Goal: Task Accomplishment & Management: Complete application form

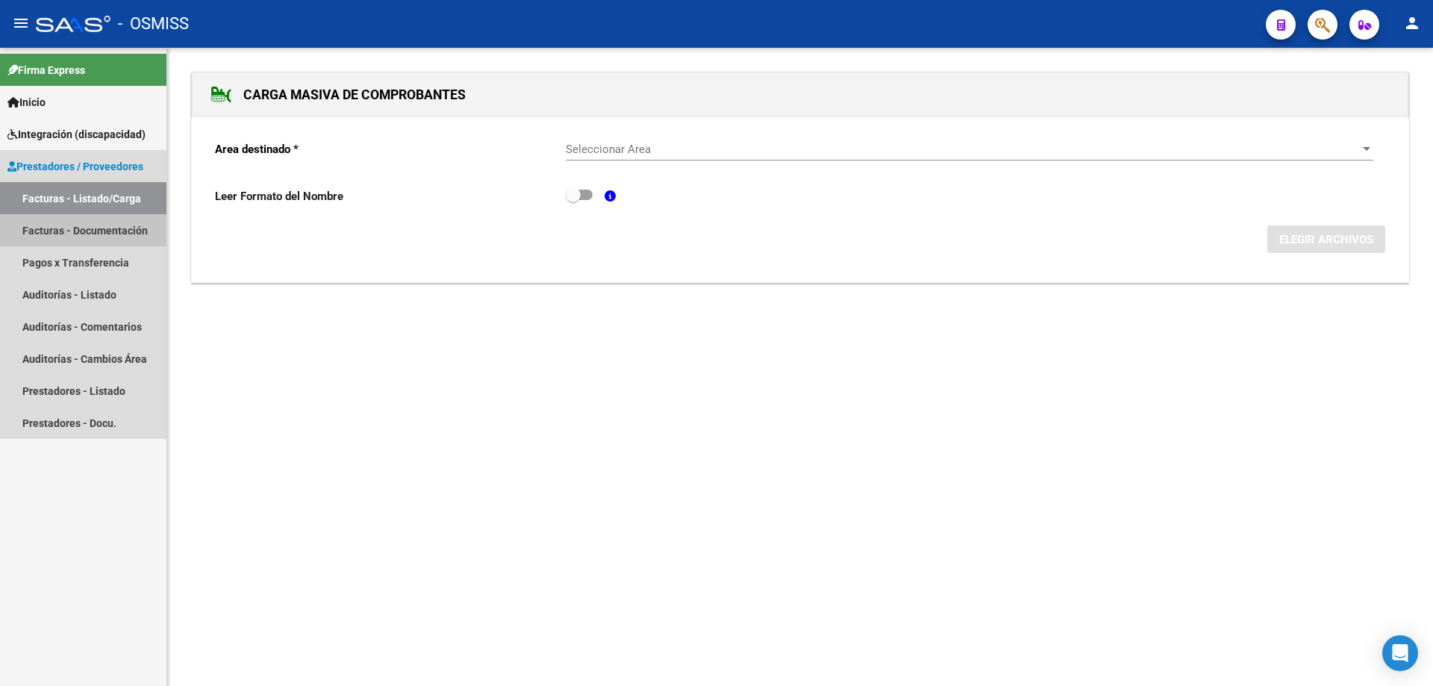
click at [73, 231] on link "Facturas - Documentación" at bounding box center [83, 230] width 166 height 32
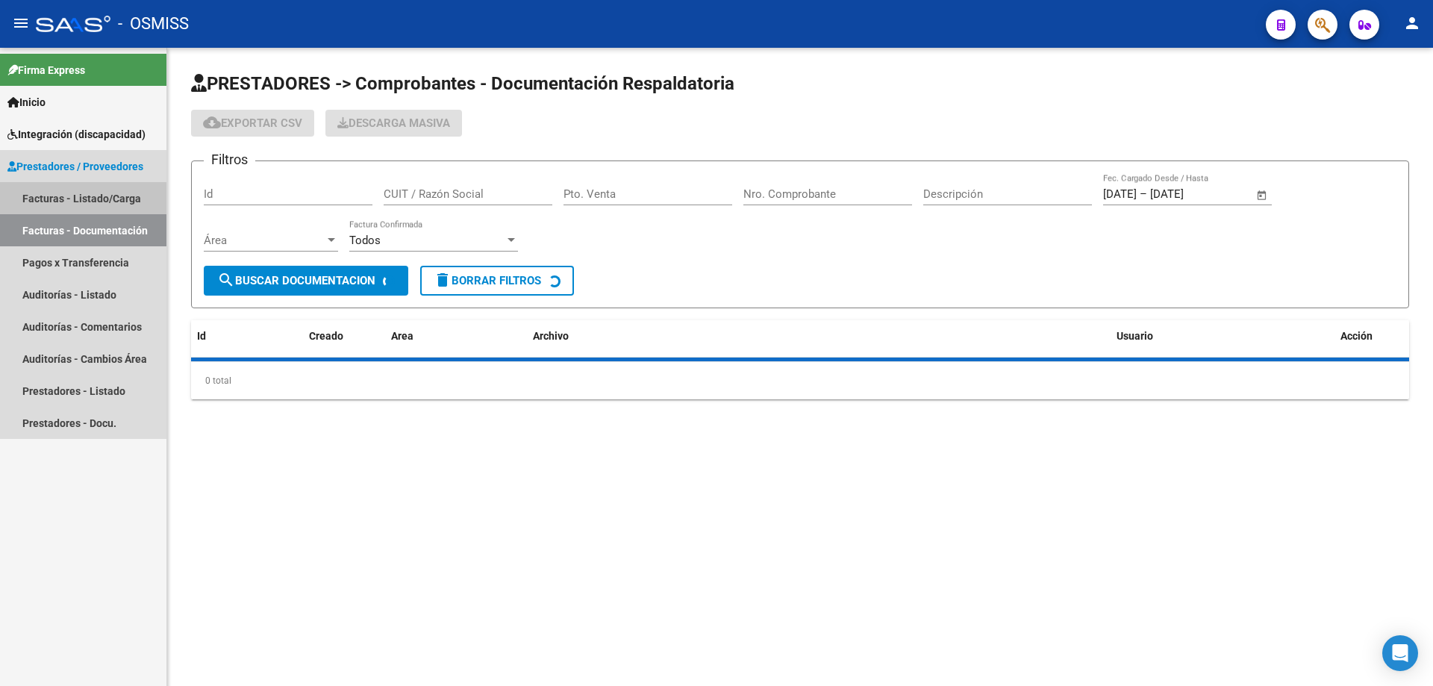
click at [75, 202] on link "Facturas - Listado/Carga" at bounding box center [83, 198] width 166 height 32
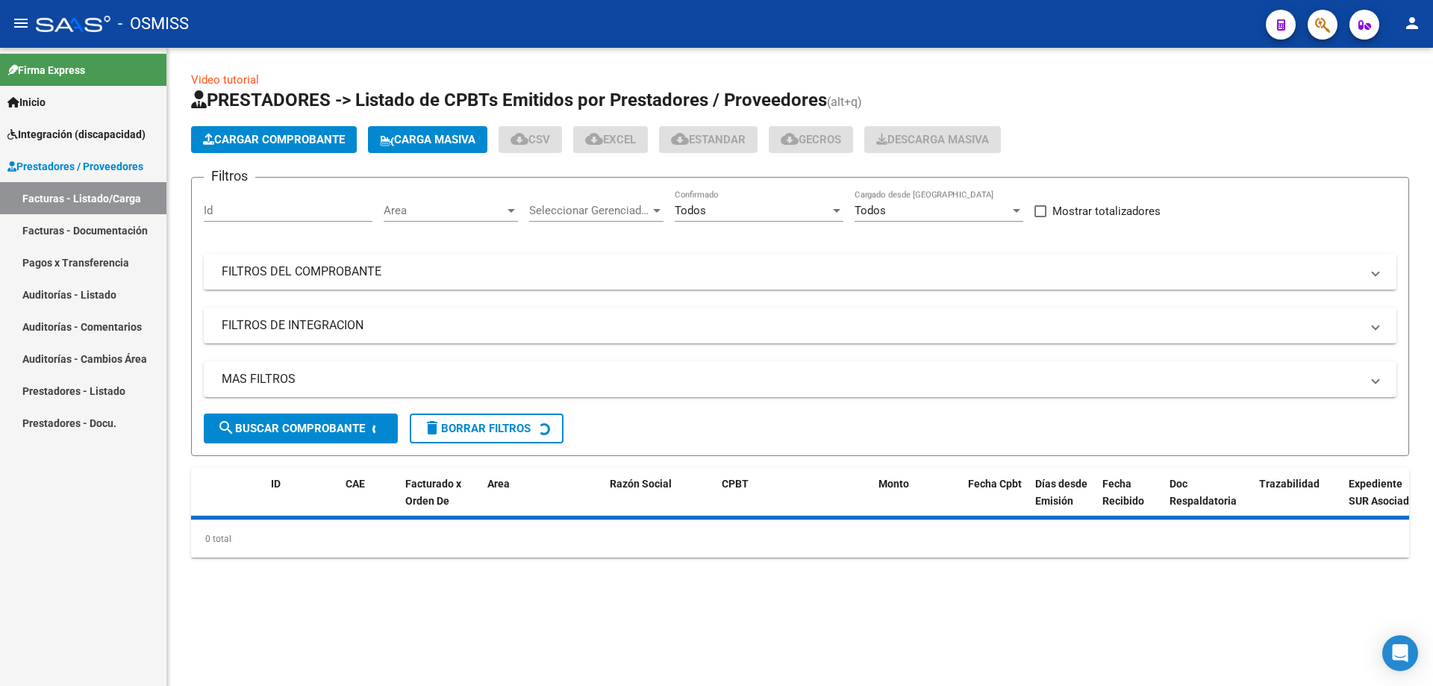
drag, startPoint x: 417, startPoint y: 271, endPoint x: 512, endPoint y: 293, distance: 97.4
click at [416, 271] on mat-panel-title "FILTROS DEL COMPROBANTE" at bounding box center [791, 271] width 1139 height 16
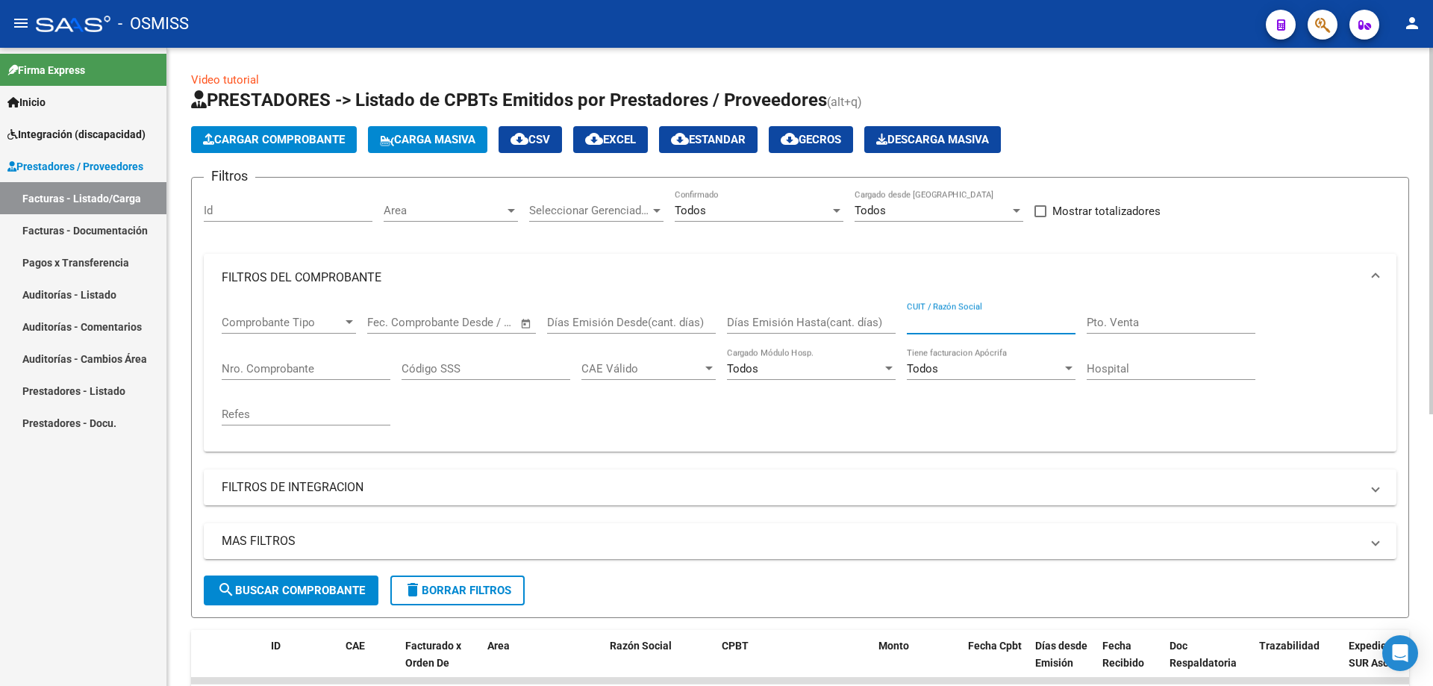
click at [938, 316] on input "CUIT / Razón Social" at bounding box center [991, 322] width 169 height 13
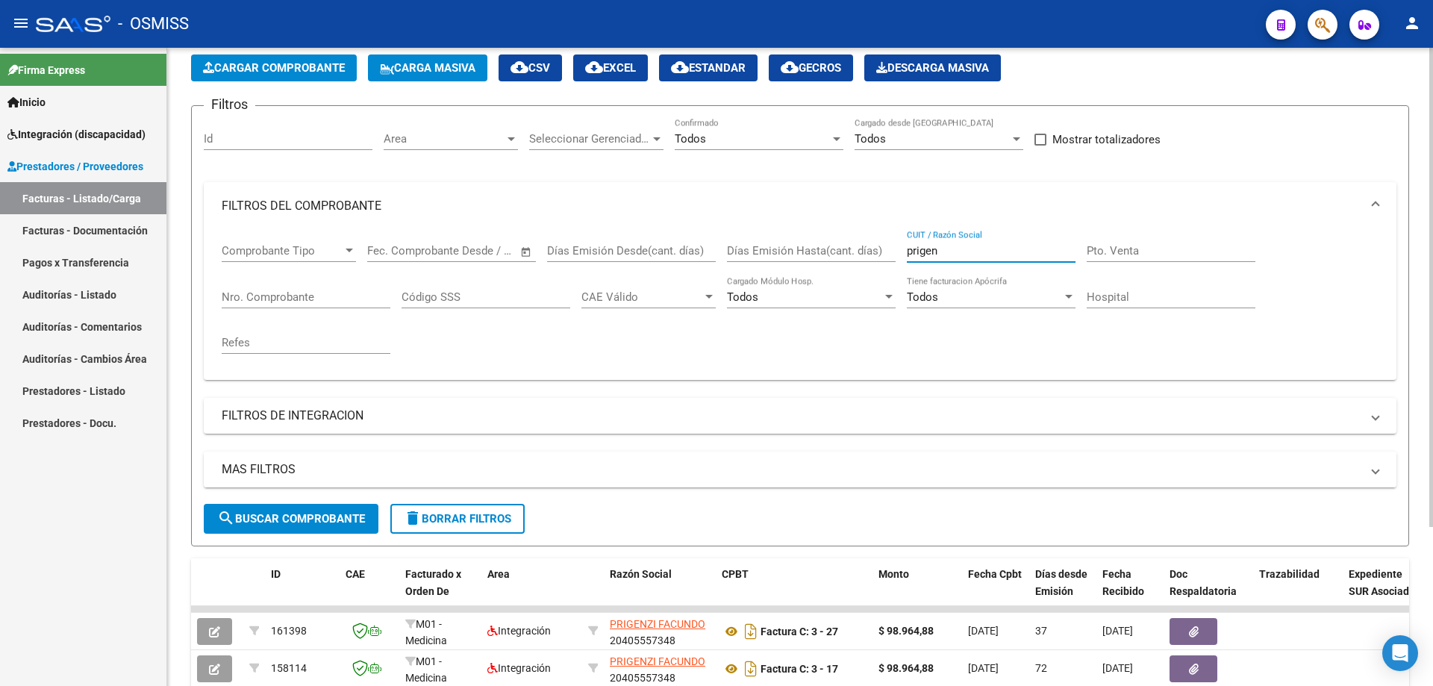
scroll to position [149, 0]
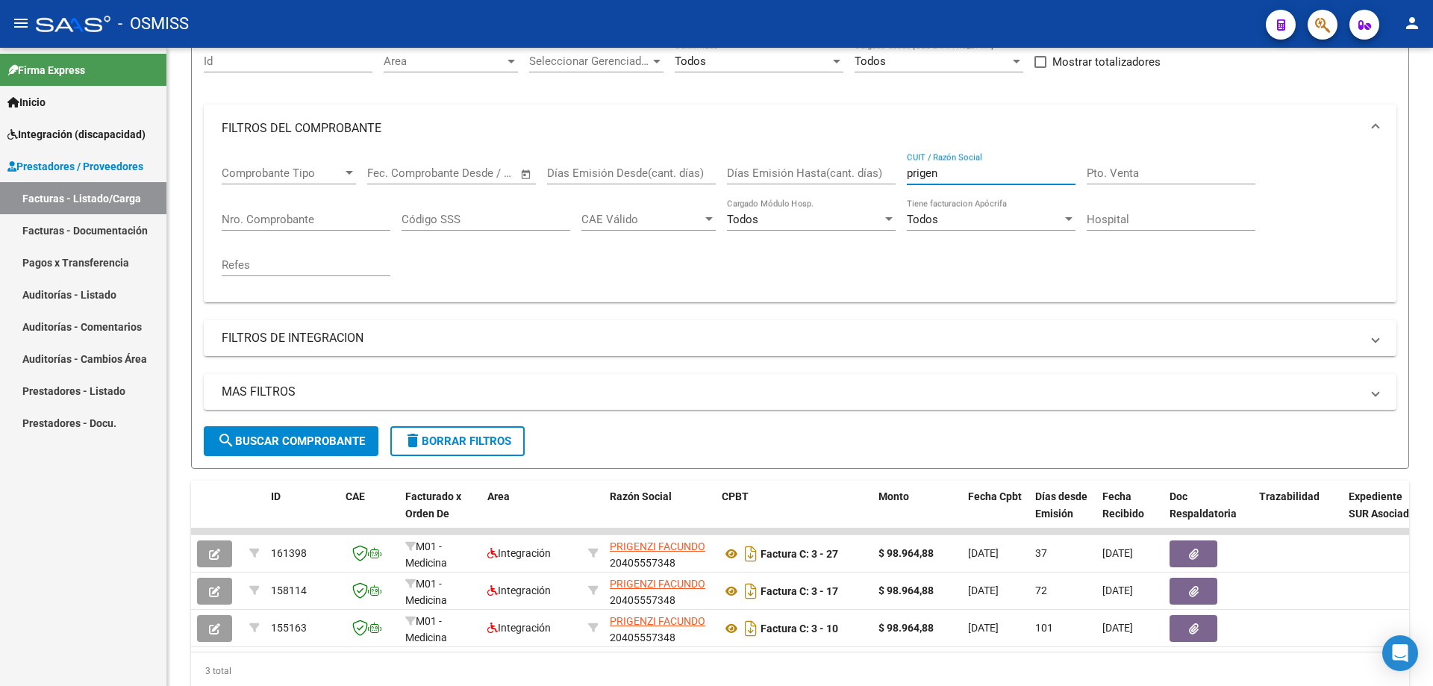
type input "prigen"
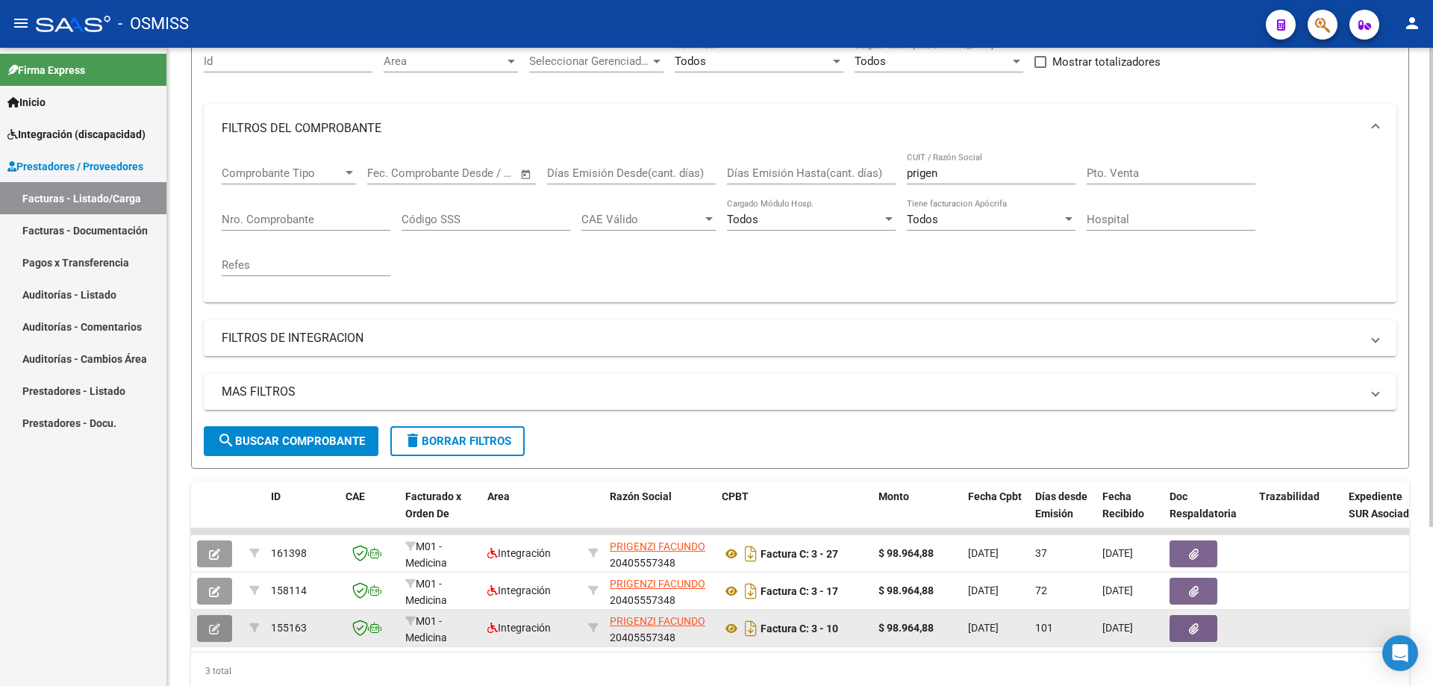
click at [217, 630] on icon "button" at bounding box center [214, 628] width 11 height 11
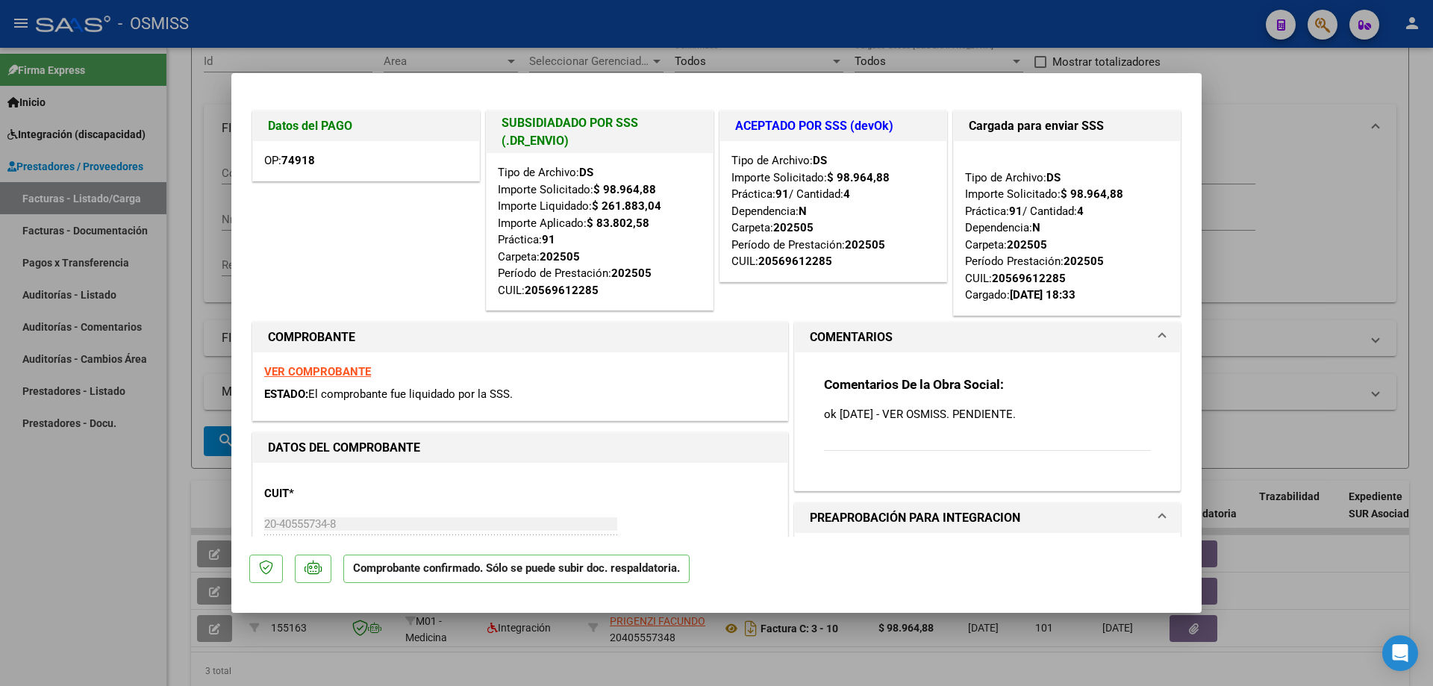
type input "$ 0,00"
